Goal: Complete application form

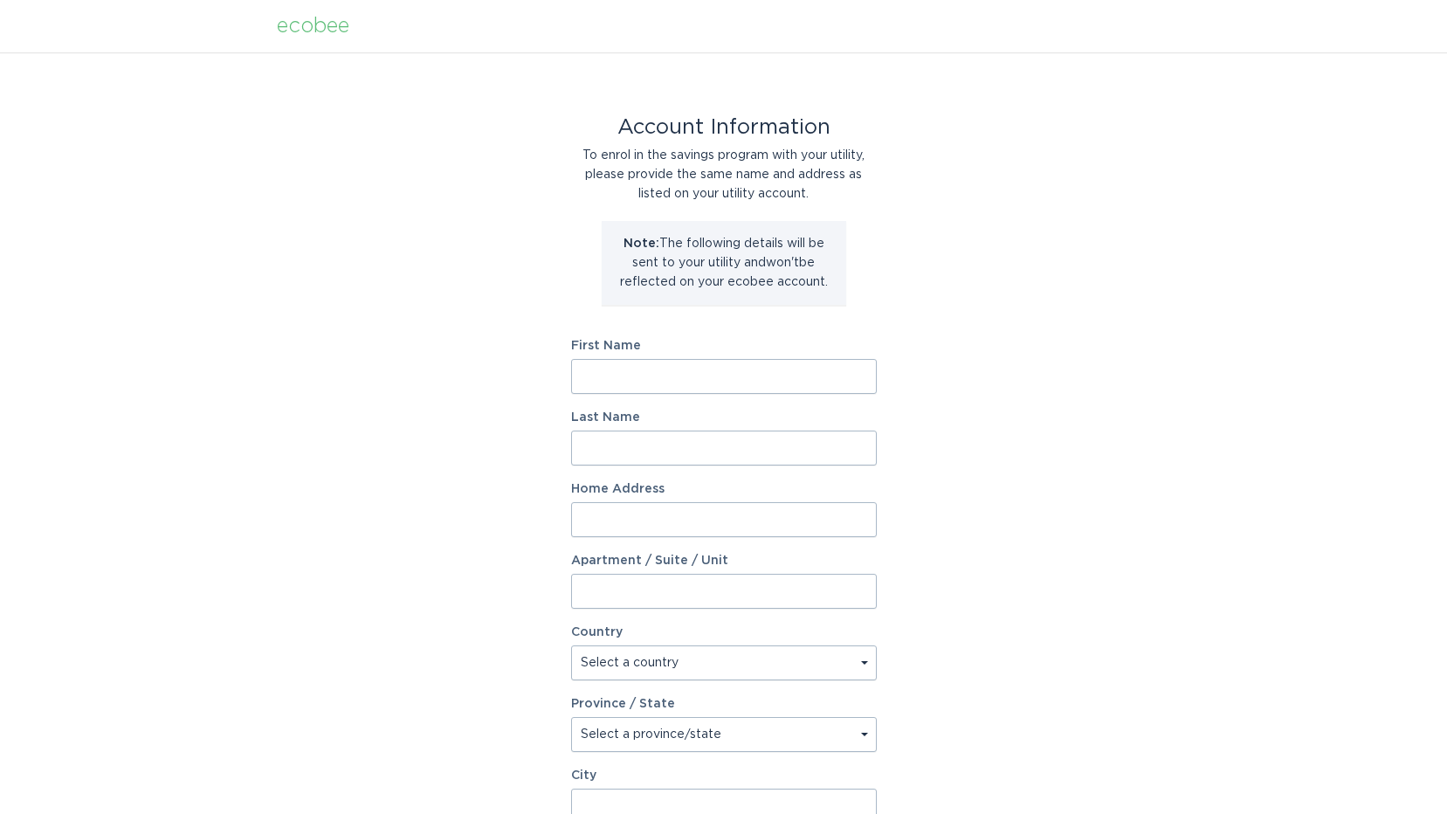
click at [708, 379] on input "First Name" at bounding box center [724, 376] width 306 height 35
type input "[PERSON_NAME]"
type input "[STREET_ADDRESS]"
select select "US"
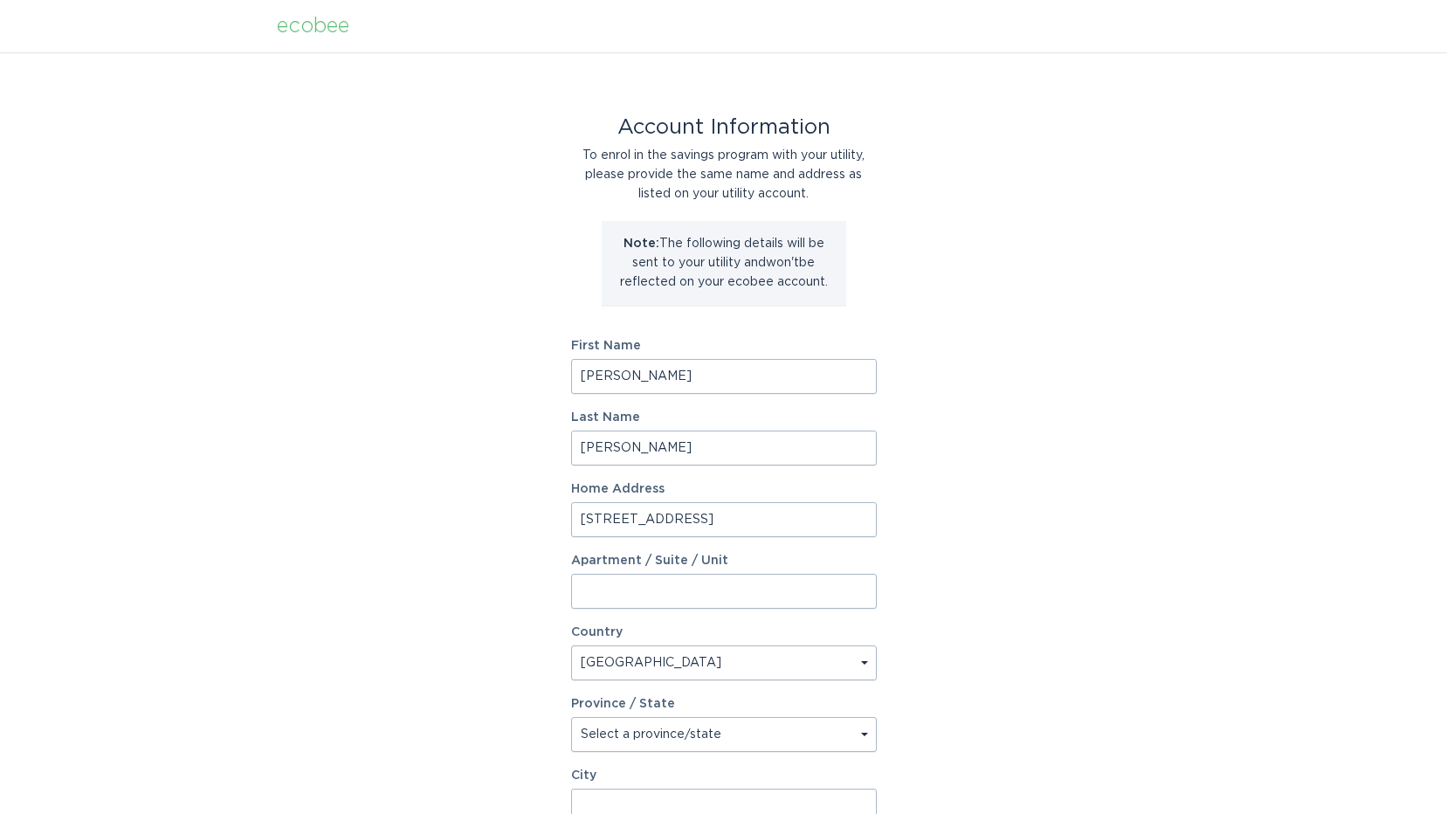
type input "Royal Oak"
type input "48073"
type input "R"
type input "[PERSON_NAME]"
click at [1146, 437] on div "Account Information To enrol in the savings program with your utility, please p…" at bounding box center [723, 534] width 1447 height 965
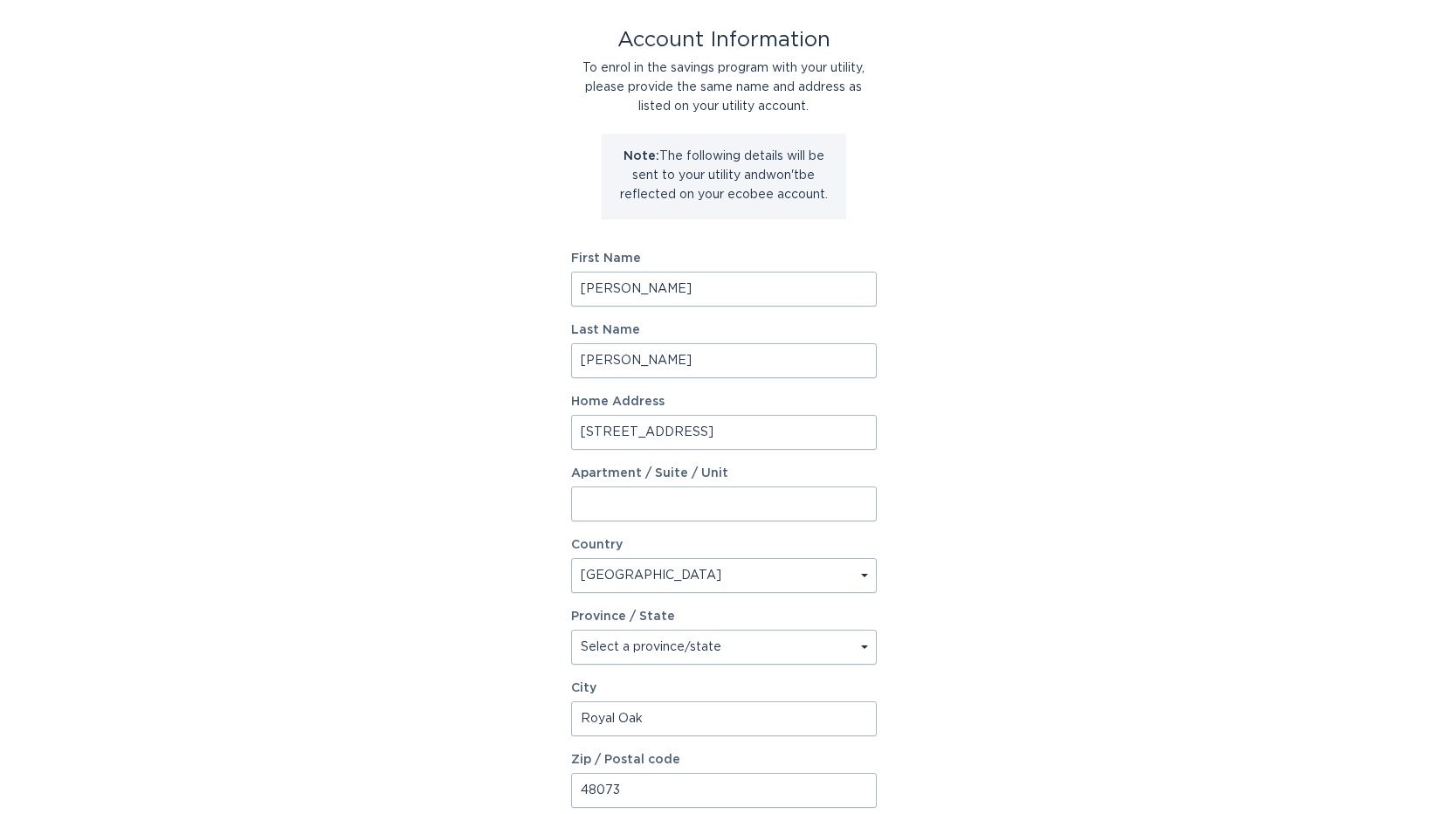
scroll to position [175, 0]
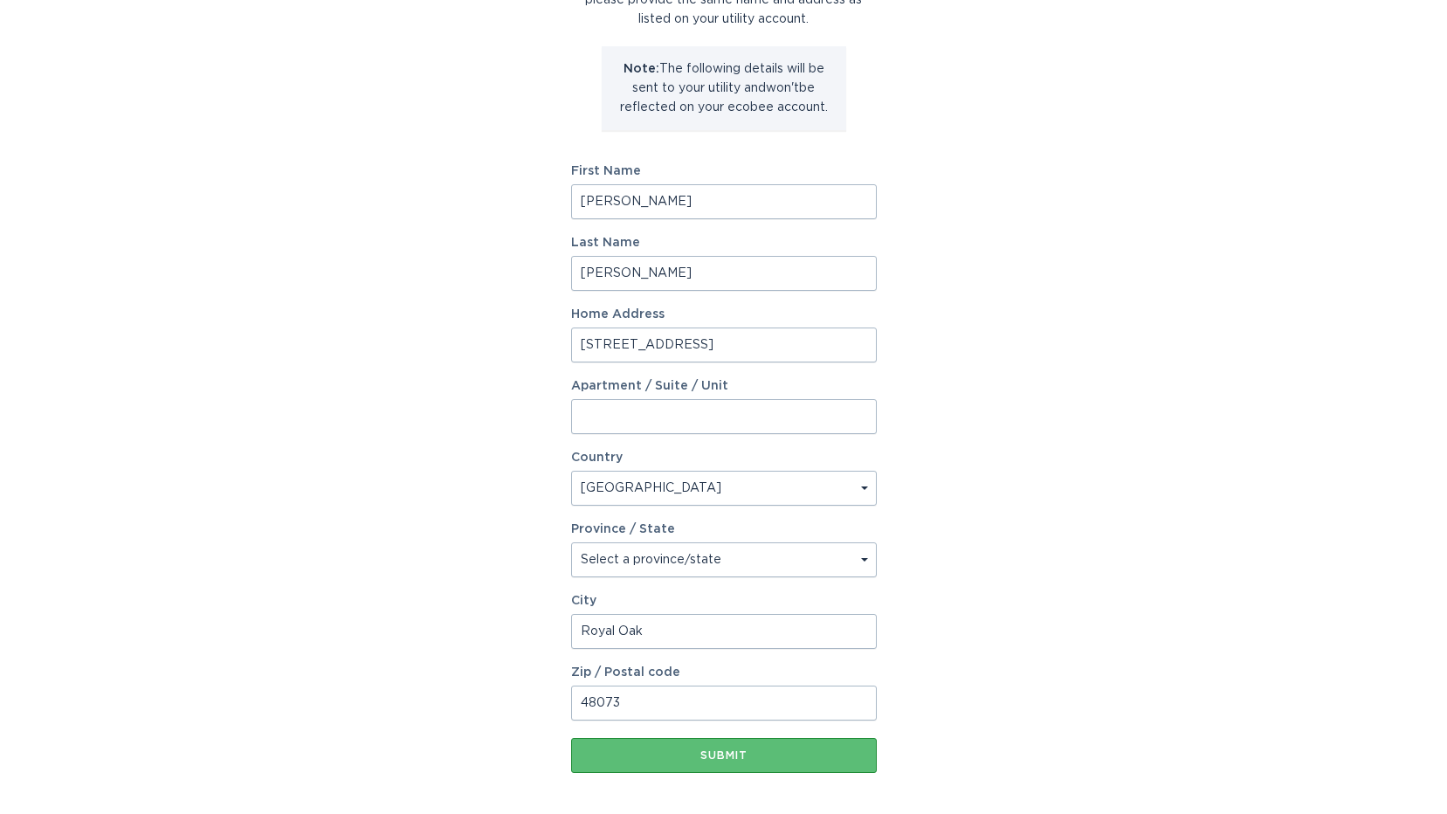
click at [867, 558] on select "Select a province/state [US_STATE] [US_STATE] [US_STATE] [US_STATE] [US_STATE] …" at bounding box center [724, 559] width 306 height 35
select select "MI"
click at [571, 542] on select "Select a province/state [US_STATE] [US_STATE] [US_STATE] [US_STATE] [US_STATE] …" at bounding box center [724, 559] width 306 height 35
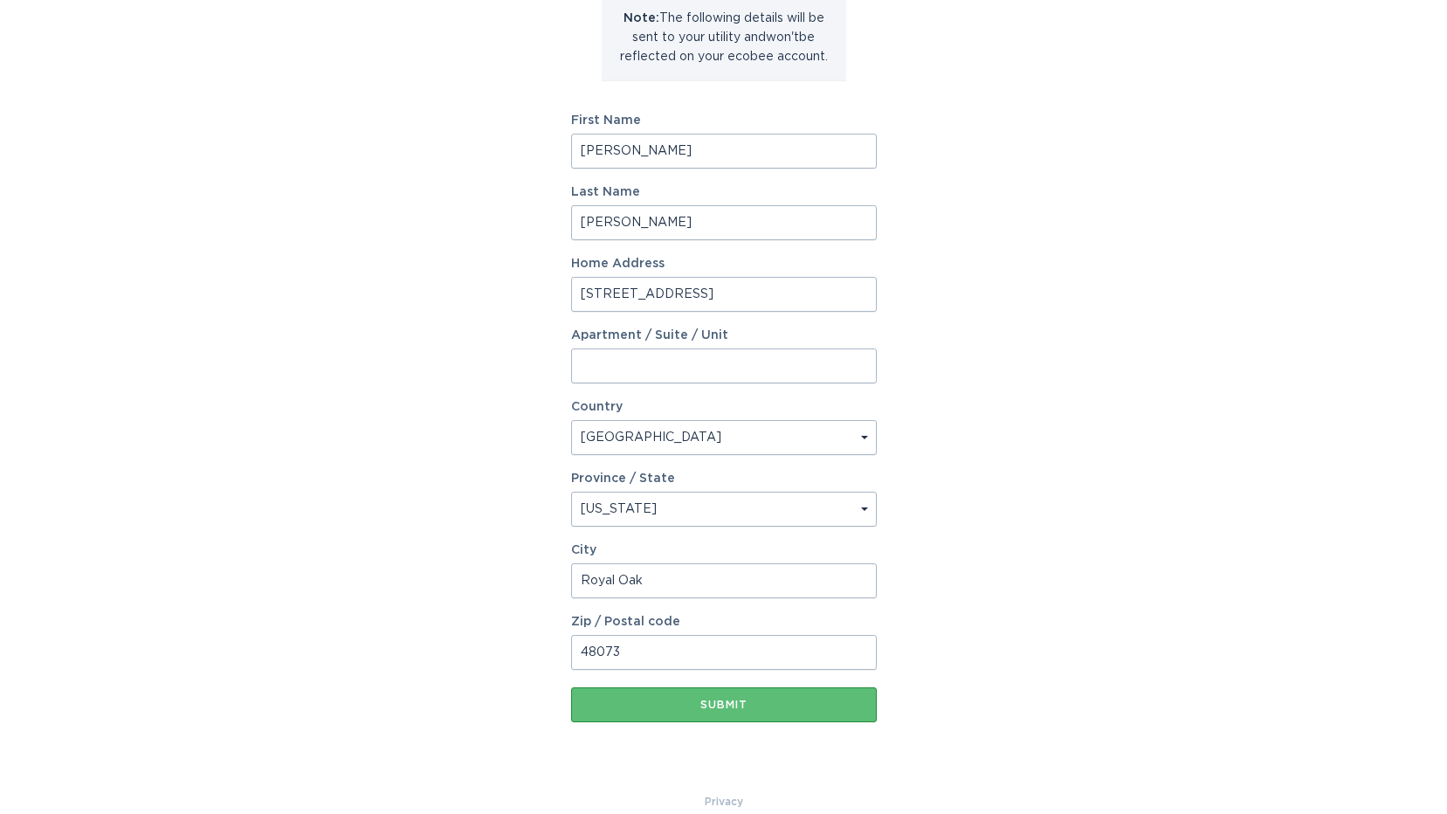
scroll to position [249, 0]
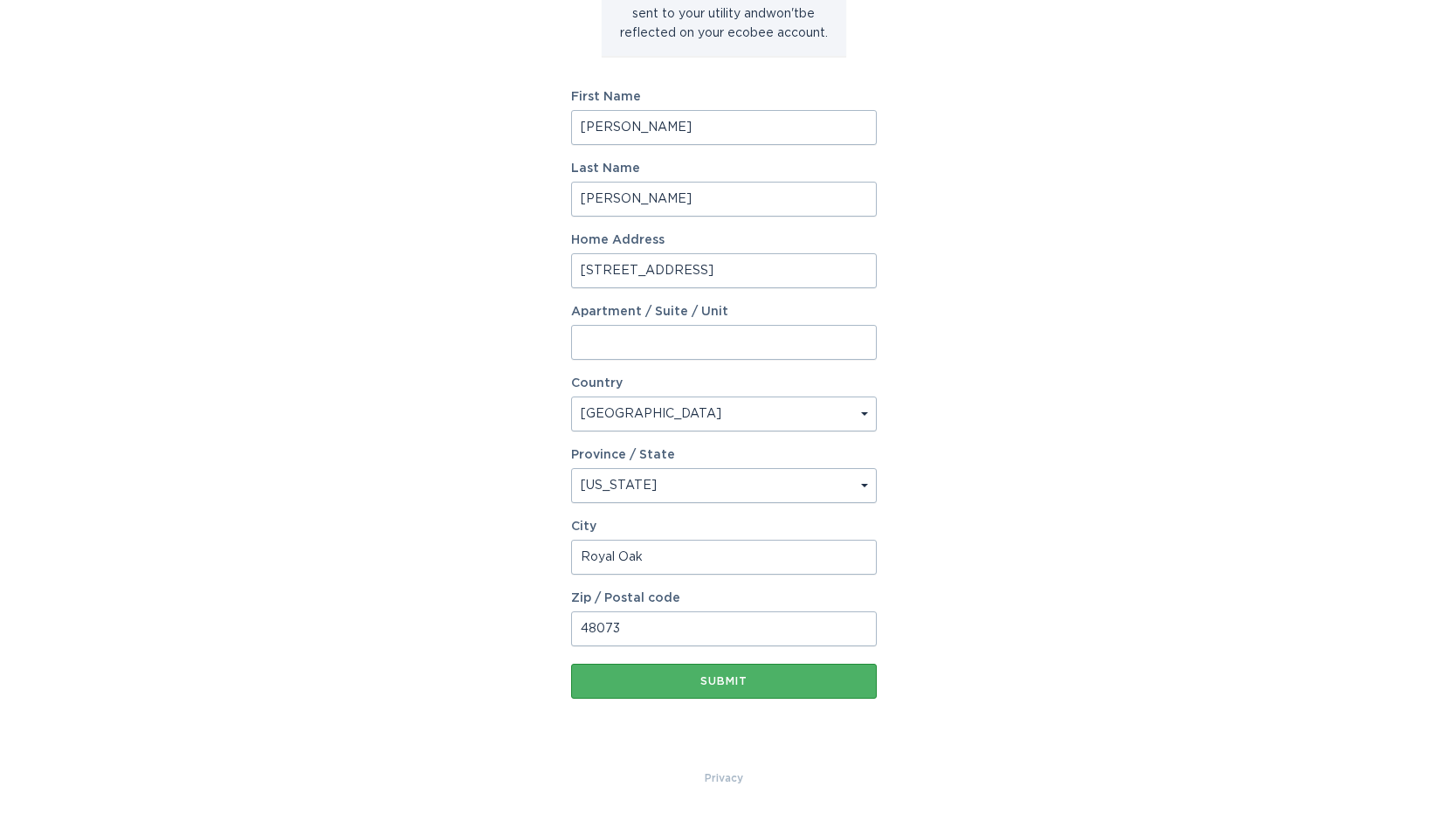
click at [722, 681] on div "Submit" at bounding box center [724, 681] width 288 height 10
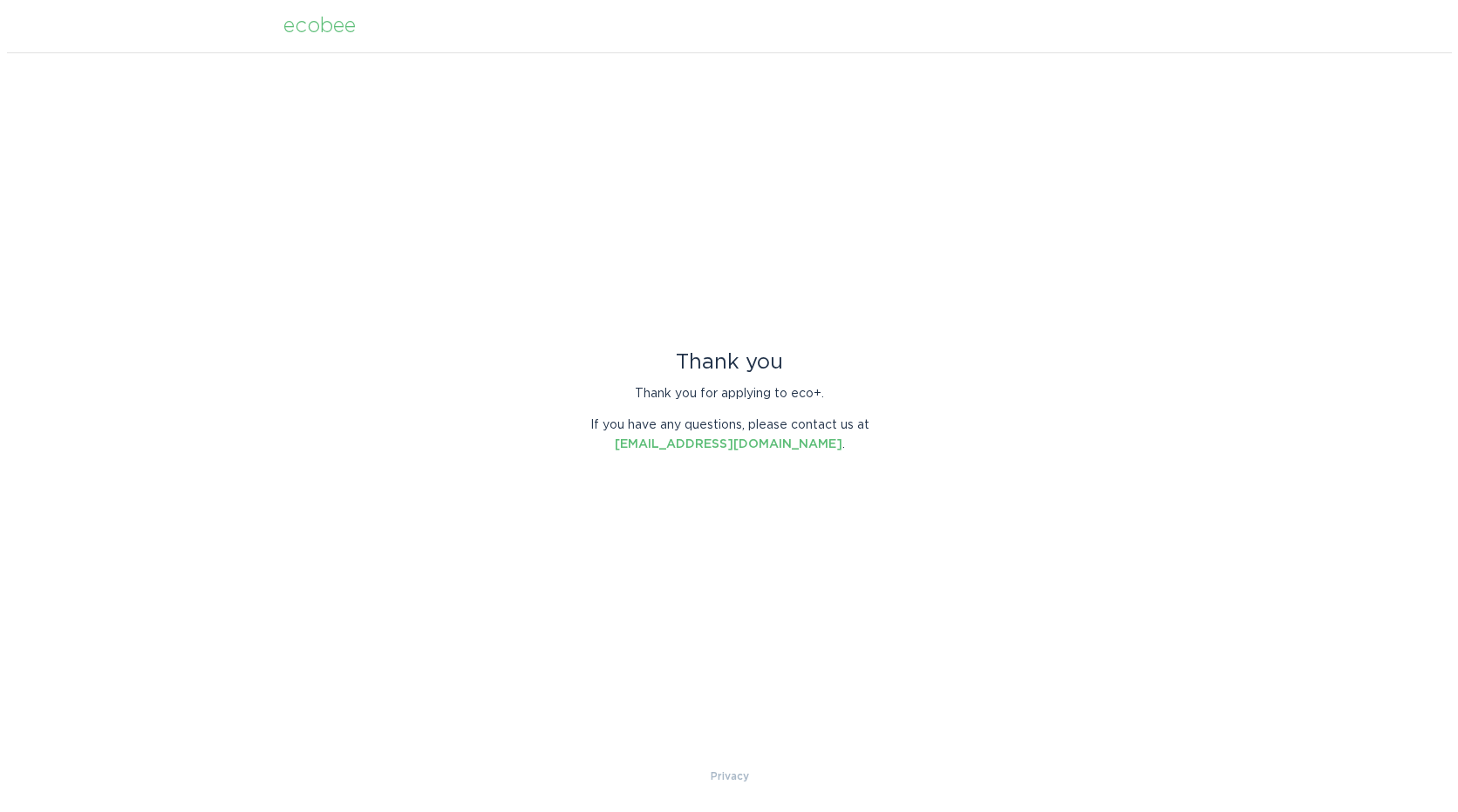
scroll to position [0, 0]
